Goal: Register for event/course

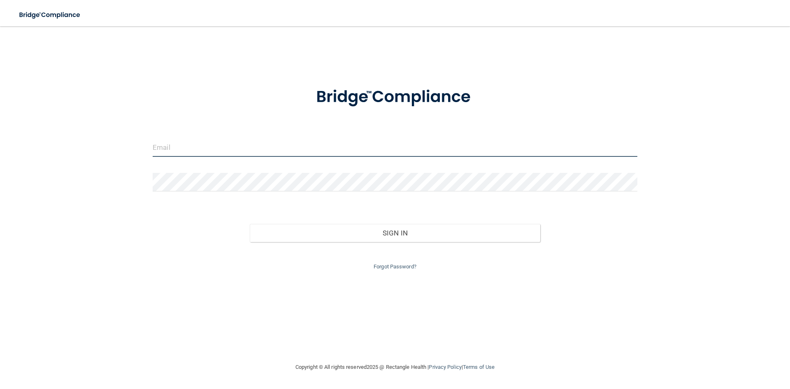
click at [247, 146] on input "email" at bounding box center [395, 147] width 484 height 19
type input "[EMAIL_ADDRESS][DOMAIN_NAME]"
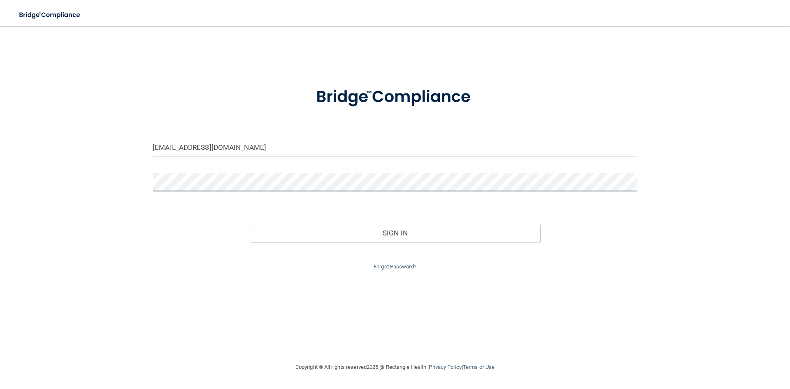
click at [250, 224] on button "Sign In" at bounding box center [395, 233] width 291 height 18
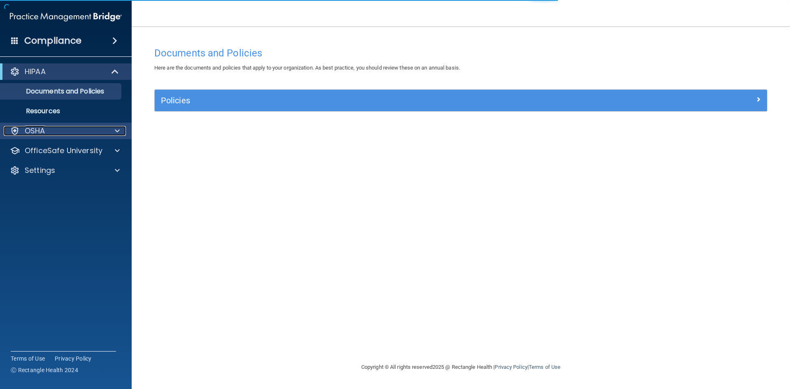
click at [35, 133] on p "OSHA" at bounding box center [35, 131] width 21 height 10
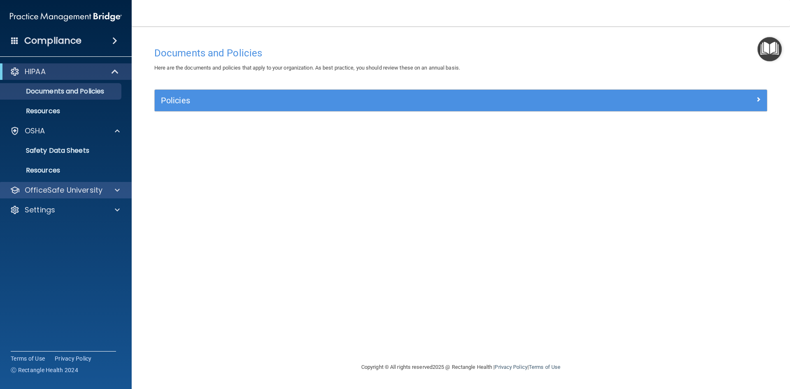
click at [43, 183] on div "OfficeSafe University" at bounding box center [66, 190] width 132 height 16
click at [57, 188] on p "OfficeSafe University" at bounding box center [64, 190] width 78 height 10
click at [113, 190] on div at bounding box center [116, 190] width 21 height 10
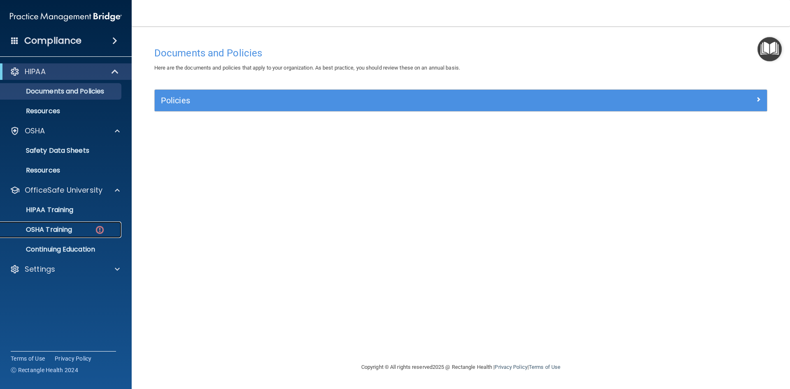
click at [65, 222] on link "OSHA Training" at bounding box center [57, 229] width 130 height 16
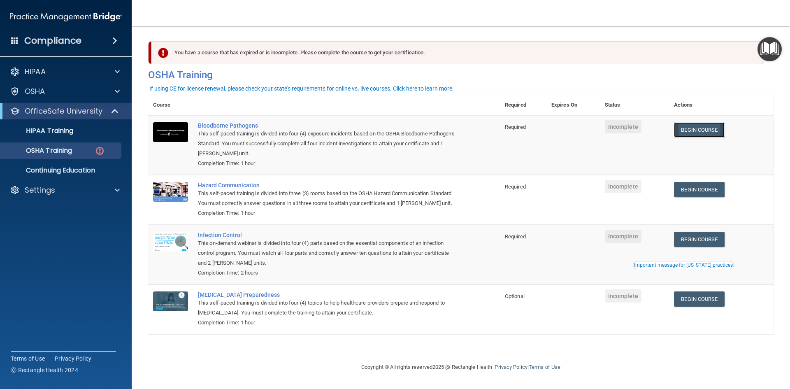
click at [688, 125] on link "Begin Course" at bounding box center [699, 129] width 50 height 15
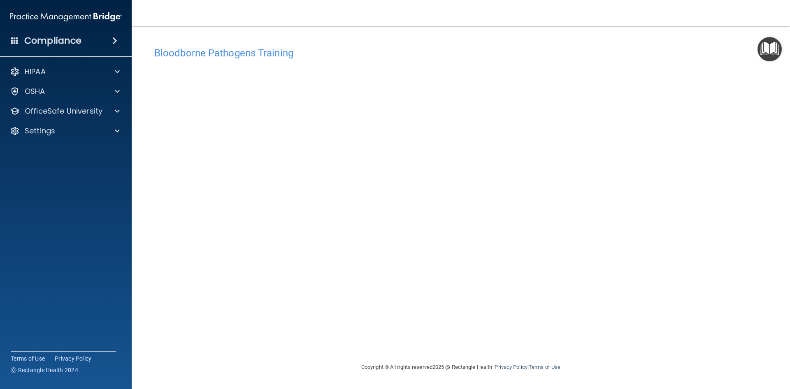
drag, startPoint x: 582, startPoint y: 341, endPoint x: 550, endPoint y: 332, distance: 33.2
click at [550, 332] on div "Bloodborne Pathogens Training This course doesn’t expire until . Are you sure y…" at bounding box center [460, 202] width 625 height 319
click at [491, 346] on div "Bloodborne Pathogens Training This course doesn’t expire until . Are you sure y…" at bounding box center [460, 202] width 625 height 319
click at [767, 49] on img "Open Resource Center" at bounding box center [769, 49] width 24 height 24
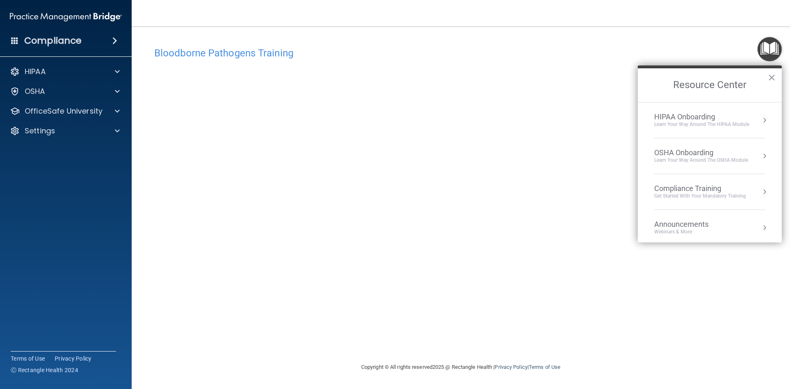
click at [566, 56] on h4 "Bloodborne Pathogens Training" at bounding box center [460, 53] width 613 height 11
click at [637, 337] on div "Bloodborne Pathogens Training This course doesn’t expire until . Are you sure y…" at bounding box center [460, 202] width 625 height 319
click at [770, 75] on button "×" at bounding box center [771, 77] width 8 height 13
